Goal: Transaction & Acquisition: Obtain resource

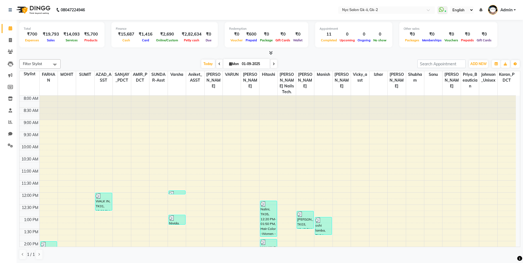
click at [152, 53] on div at bounding box center [269, 53] width 501 height 6
click at [34, 51] on div at bounding box center [269, 53] width 501 height 6
click at [75, 53] on div at bounding box center [269, 53] width 501 height 6
click at [318, 54] on div at bounding box center [269, 53] width 501 height 6
click at [115, 57] on div "Filter Stylist Select All AMIR_PDCT aniket_ASST AZAD_ASST [PERSON_NAME] [PERSON…" at bounding box center [269, 159] width 501 height 205
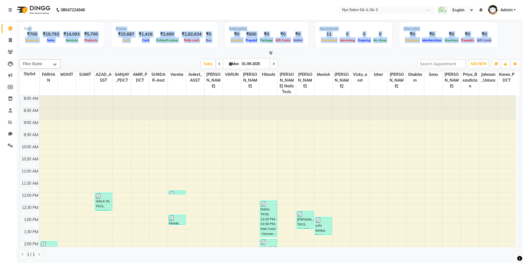
drag, startPoint x: 106, startPoint y: 50, endPoint x: 29, endPoint y: 26, distance: 80.7
click at [29, 26] on div "Total ₹700 Expenses ₹19,793 Sales ₹14,093 Services ₹5,700 Products Finance ₹15,…" at bounding box center [269, 38] width 501 height 36
click at [193, 130] on div "8:00 AM 8:30 AM 9:00 AM 9:30 AM 10:00 AM 10:30 AM 11:00 AM 11:30 AM 12:00 PM 12…" at bounding box center [268, 253] width 496 height 315
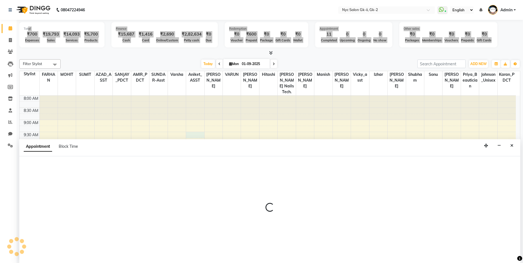
select select "43731"
select select "tentative"
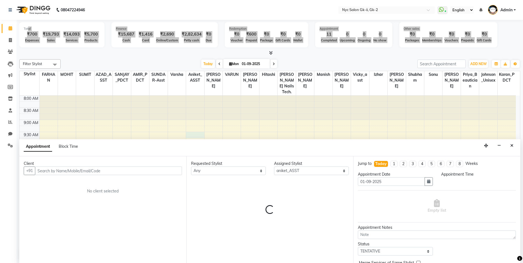
select select "570"
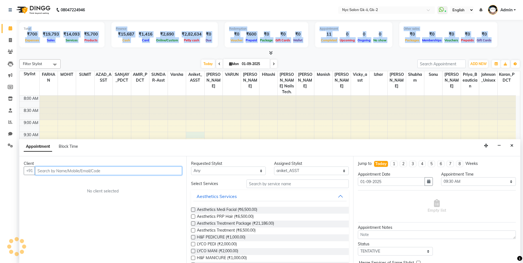
scroll to position [0, 0]
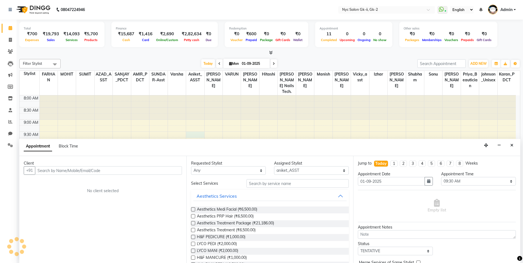
click at [152, 53] on div at bounding box center [269, 53] width 501 height 6
click at [510, 145] on icon "Close" at bounding box center [511, 145] width 3 height 4
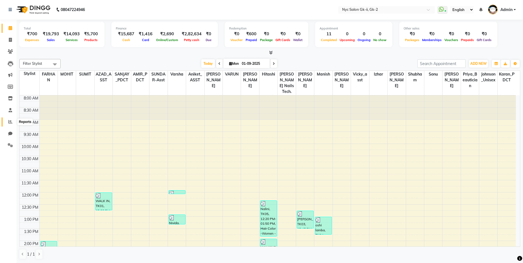
click at [6, 120] on span at bounding box center [11, 122] width 10 height 6
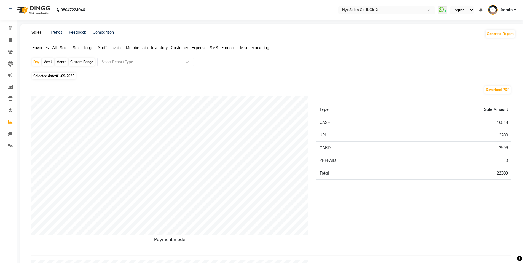
click at [83, 64] on div "Custom Range" at bounding box center [82, 62] width 26 height 8
select select "9"
select select "2025"
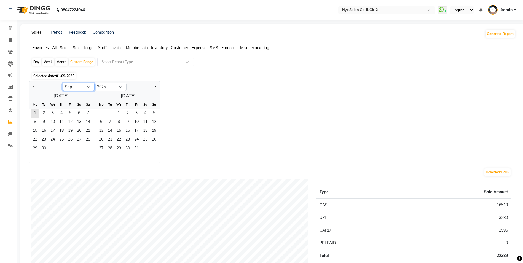
click at [77, 83] on select "Jan Feb Mar Apr May Jun [DATE] Aug Sep Oct Nov Dec" at bounding box center [79, 87] width 32 height 8
select select "8"
click at [63, 83] on select "Jan Feb Mar Apr May Jun [DATE] Aug Sep Oct Nov Dec" at bounding box center [79, 87] width 32 height 8
click at [69, 112] on span "1" at bounding box center [70, 113] width 9 height 9
click at [89, 149] on span "31" at bounding box center [87, 148] width 9 height 9
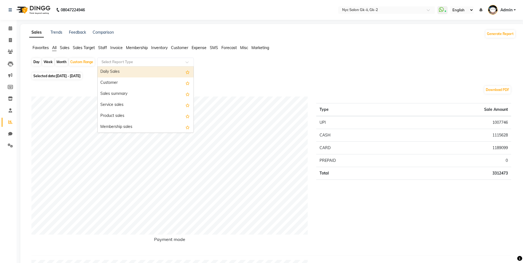
click at [173, 61] on input "text" at bounding box center [139, 62] width 79 height 6
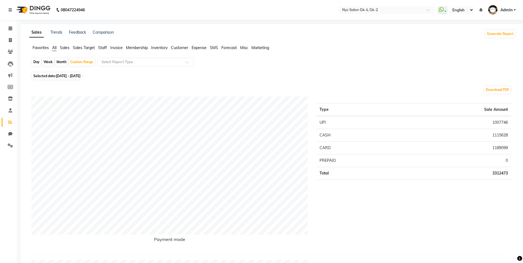
click at [107, 47] on span "Staff" at bounding box center [102, 47] width 9 height 5
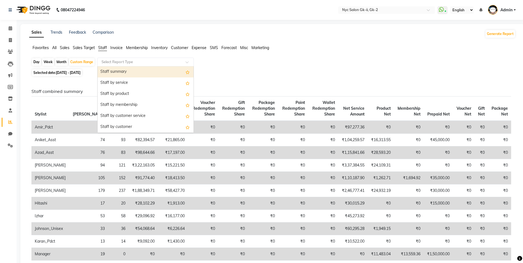
click at [112, 63] on input "text" at bounding box center [139, 62] width 79 height 6
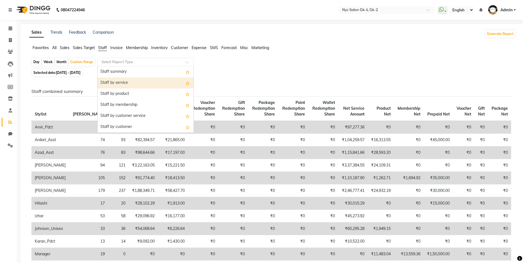
click at [126, 83] on div "Staff by service" at bounding box center [146, 82] width 96 height 11
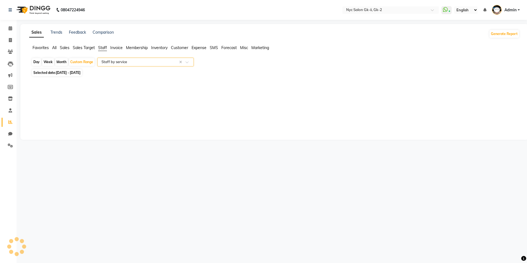
select select "full_report"
select select "csv"
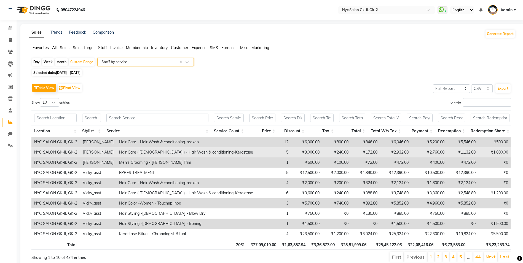
scroll to position [26, 0]
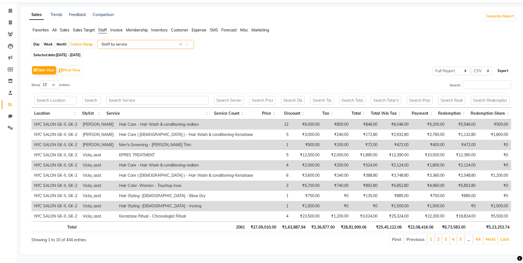
click at [505, 66] on button "Export" at bounding box center [502, 70] width 15 height 9
click at [501, 66] on button "Export" at bounding box center [502, 70] width 15 height 9
click at [502, 66] on button "Export" at bounding box center [502, 70] width 15 height 9
drag, startPoint x: 228, startPoint y: 80, endPoint x: 41, endPoint y: 50, distance: 188.9
click at [228, 80] on div "Show 10 25 50 100 entries" at bounding box center [149, 85] width 236 height 11
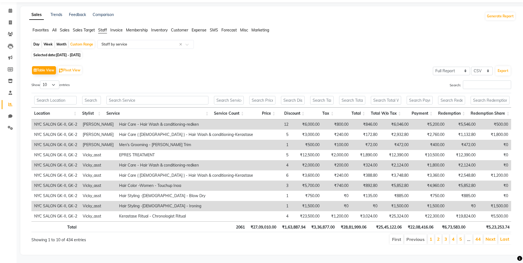
scroll to position [0, 0]
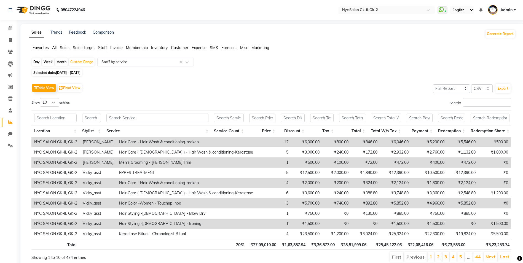
click at [80, 73] on span "[DATE] - [DATE]" at bounding box center [68, 73] width 25 height 4
select select "8"
select select "2025"
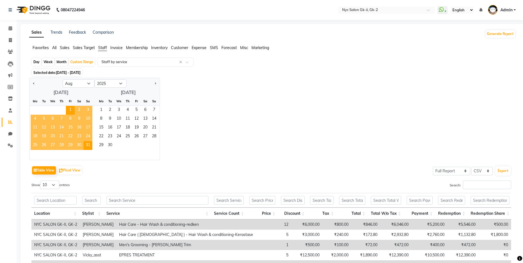
click at [310, 101] on div "Jan Feb Mar Apr May Jun [DATE] Aug Sep Oct Nov [DATE] 2016 2017 2018 2019 2020 …" at bounding box center [272, 119] width 486 height 82
click at [139, 60] on input "text" at bounding box center [139, 62] width 79 height 6
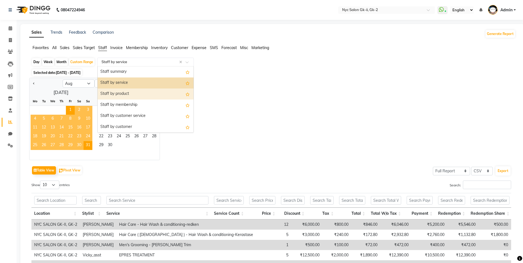
click at [238, 158] on div "Jan Feb Mar Apr May Jun [DATE] Aug Sep Oct Nov [DATE] 2016 2017 2018 2019 2020 …" at bounding box center [272, 119] width 486 height 82
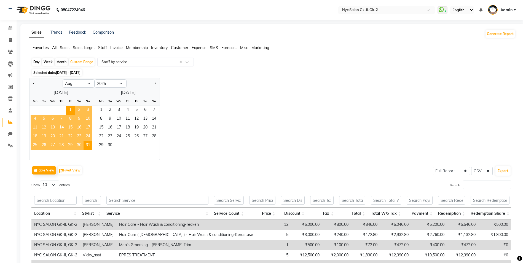
click at [238, 158] on div "Jan Feb Mar Apr May Jun [DATE] Aug Sep Oct Nov [DATE] 2016 2017 2018 2019 2020 …" at bounding box center [272, 119] width 486 height 82
click at [187, 95] on div "Jan Feb Mar Apr May Jun [DATE] Aug Sep Oct Nov [DATE] 2016 2017 2018 2019 2020 …" at bounding box center [272, 119] width 486 height 82
drag, startPoint x: 119, startPoint y: 61, endPoint x: 122, endPoint y: 62, distance: 2.8
click at [120, 61] on input "text" at bounding box center [139, 62] width 79 height 6
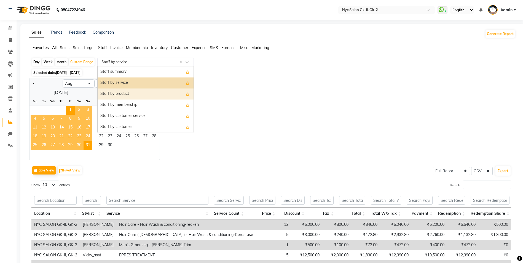
click at [120, 94] on div "Staff by product" at bounding box center [146, 93] width 96 height 11
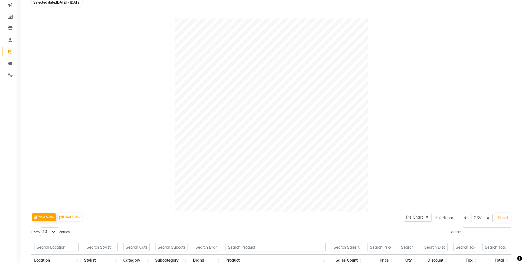
scroll to position [111, 0]
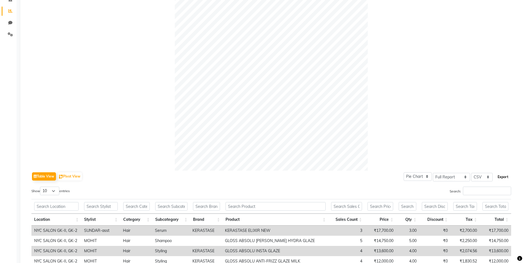
click at [497, 177] on button "Export" at bounding box center [502, 176] width 15 height 9
